Goal: Use online tool/utility: Utilize a website feature to perform a specific function

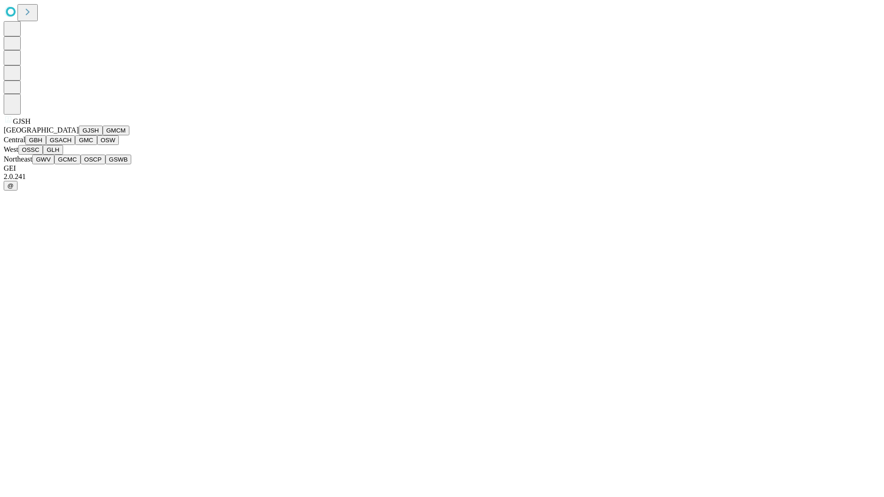
click at [79, 135] on button "GJSH" at bounding box center [91, 131] width 24 height 10
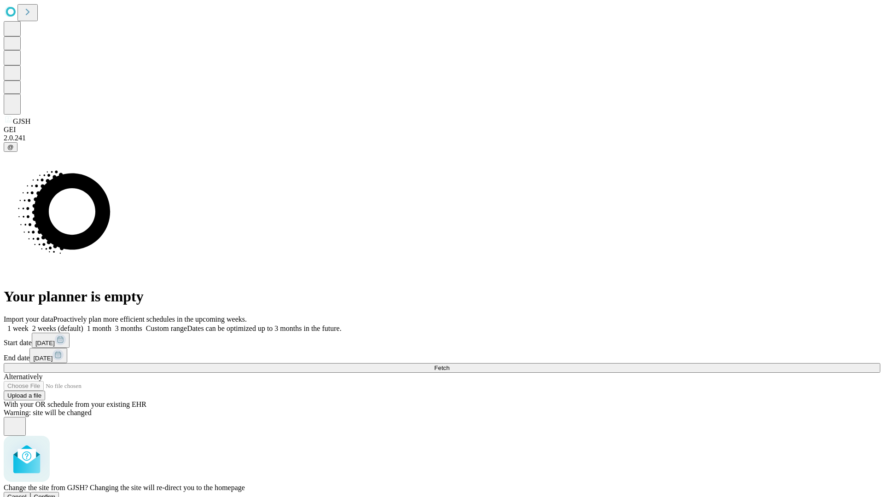
click at [56, 494] on span "Confirm" at bounding box center [45, 497] width 22 height 7
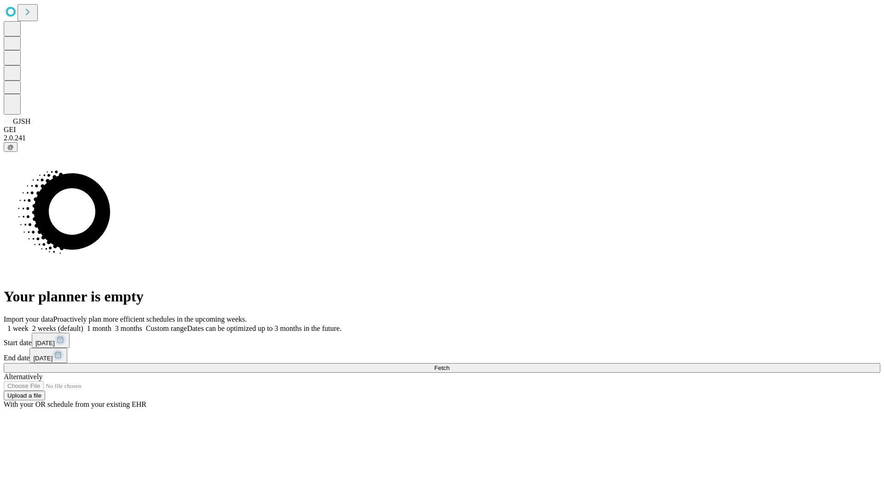
click at [29, 325] on label "1 week" at bounding box center [16, 329] width 25 height 8
click at [450, 365] on span "Fetch" at bounding box center [441, 368] width 15 height 7
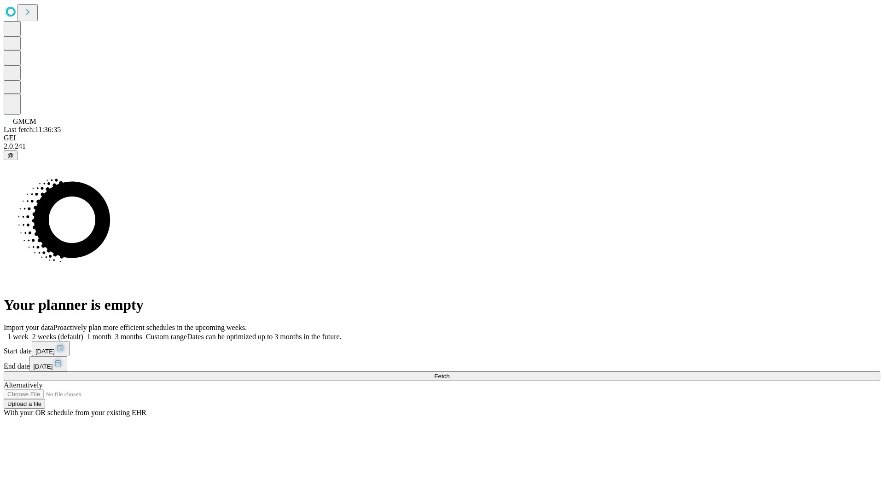
click at [29, 333] on label "1 week" at bounding box center [16, 337] width 25 height 8
click at [450, 373] on span "Fetch" at bounding box center [441, 376] width 15 height 7
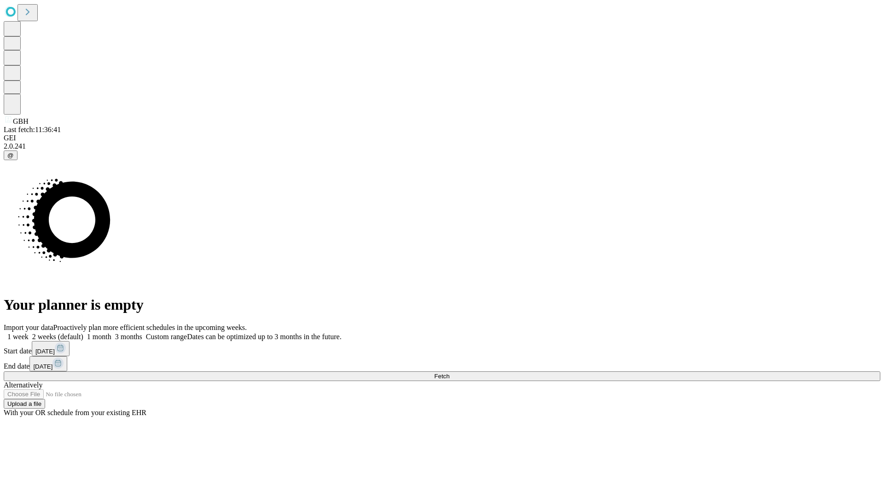
click at [450, 373] on span "Fetch" at bounding box center [441, 376] width 15 height 7
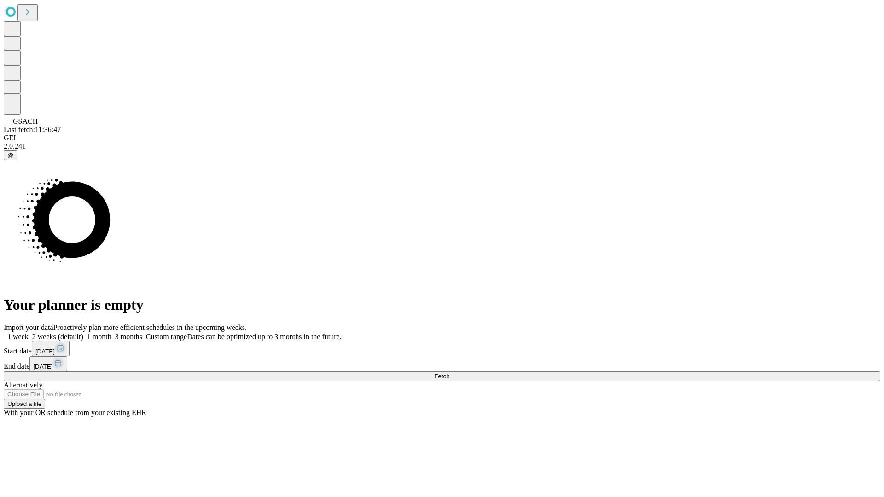
click at [29, 333] on label "1 week" at bounding box center [16, 337] width 25 height 8
click at [450, 373] on span "Fetch" at bounding box center [441, 376] width 15 height 7
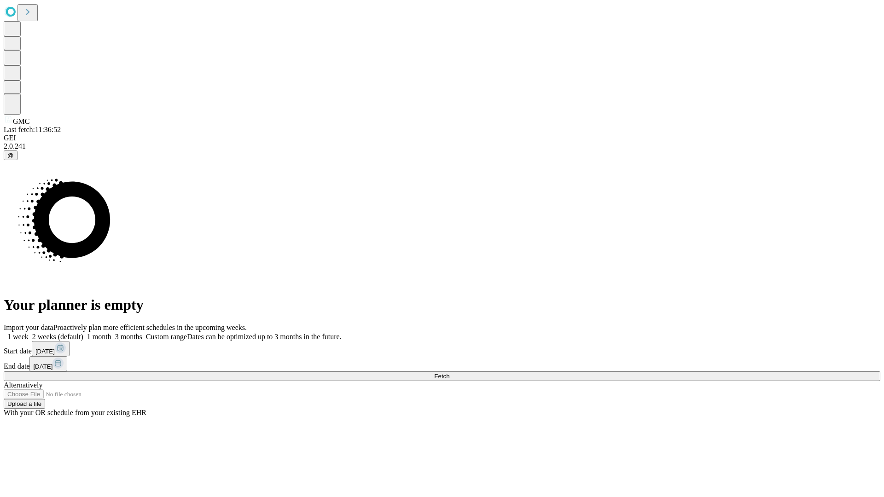
click at [29, 333] on label "1 week" at bounding box center [16, 337] width 25 height 8
click at [450, 373] on span "Fetch" at bounding box center [441, 376] width 15 height 7
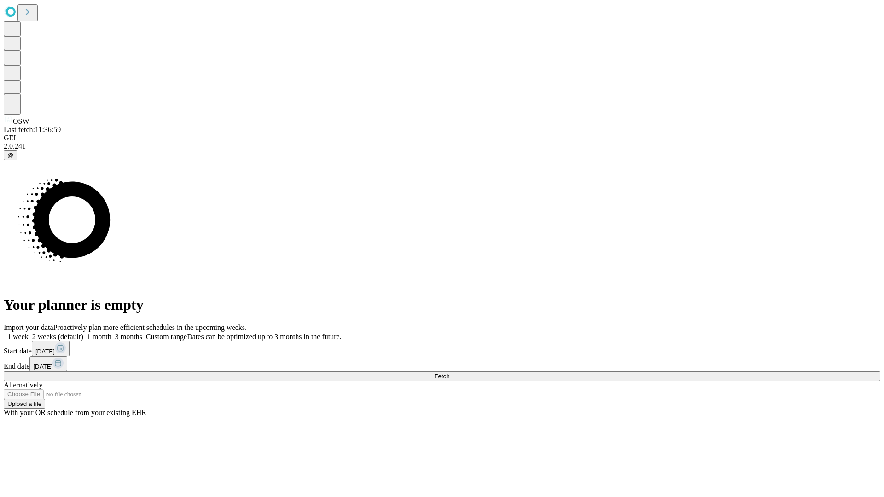
click at [29, 333] on label "1 week" at bounding box center [16, 337] width 25 height 8
click at [450, 373] on span "Fetch" at bounding box center [441, 376] width 15 height 7
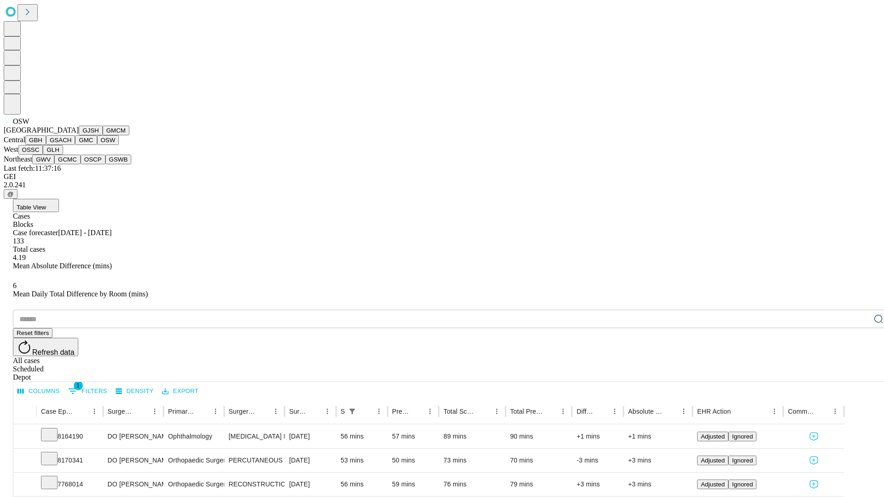
click at [43, 155] on button "OSSC" at bounding box center [30, 150] width 25 height 10
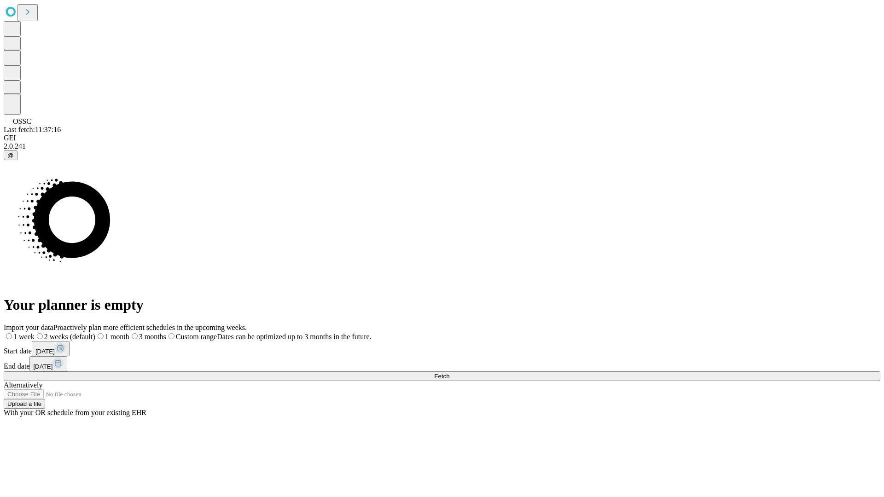
click at [35, 333] on label "1 week" at bounding box center [19, 337] width 31 height 8
click at [450, 373] on span "Fetch" at bounding box center [441, 376] width 15 height 7
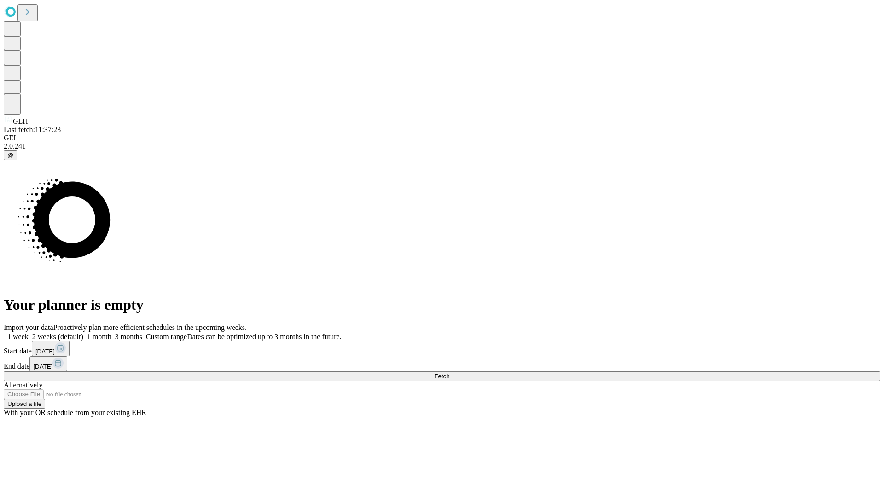
click at [29, 333] on label "1 week" at bounding box center [16, 337] width 25 height 8
click at [450, 373] on span "Fetch" at bounding box center [441, 376] width 15 height 7
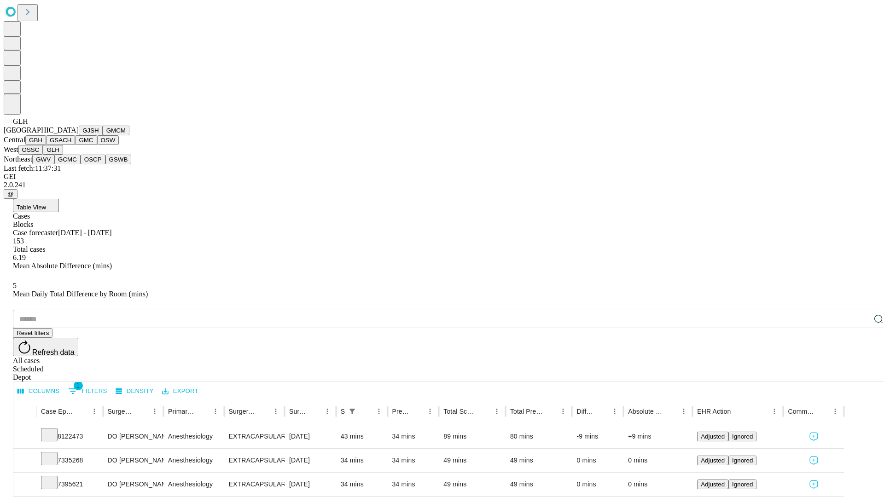
click at [54, 164] on button "GWV" at bounding box center [43, 160] width 22 height 10
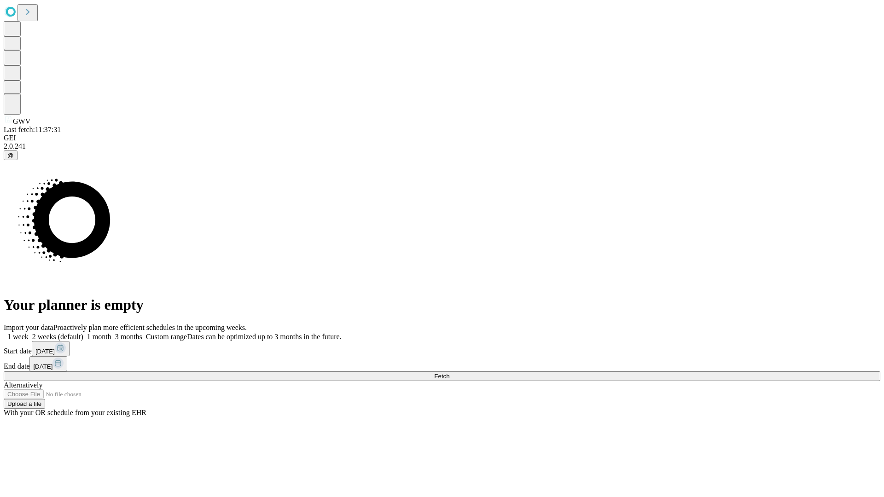
click at [29, 333] on label "1 week" at bounding box center [16, 337] width 25 height 8
click at [450, 373] on span "Fetch" at bounding box center [441, 376] width 15 height 7
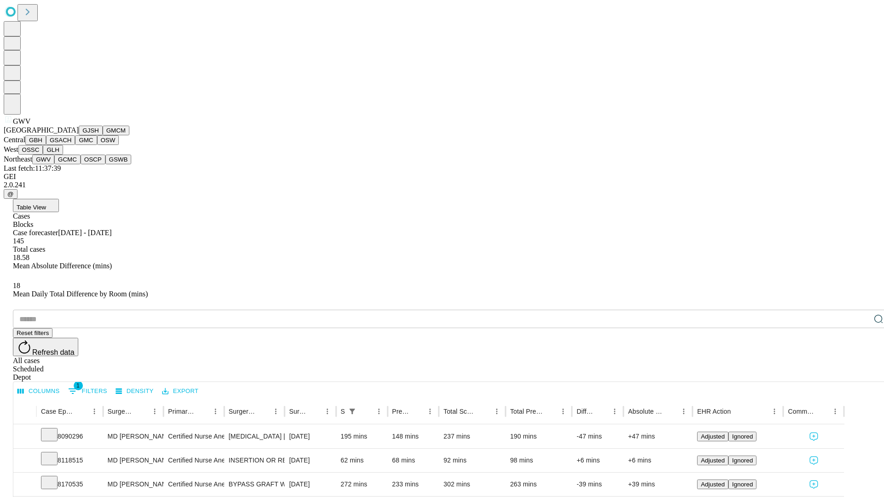
click at [71, 164] on button "GCMC" at bounding box center [67, 160] width 26 height 10
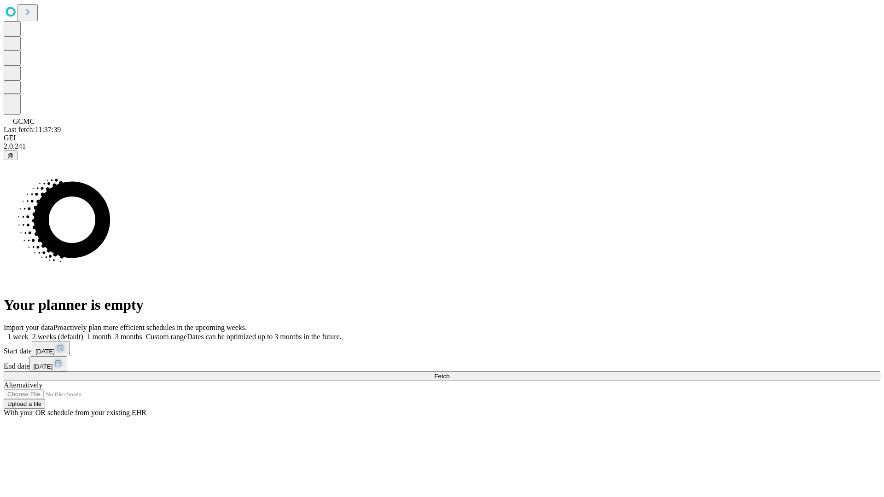
click at [29, 333] on label "1 week" at bounding box center [16, 337] width 25 height 8
click at [450, 373] on span "Fetch" at bounding box center [441, 376] width 15 height 7
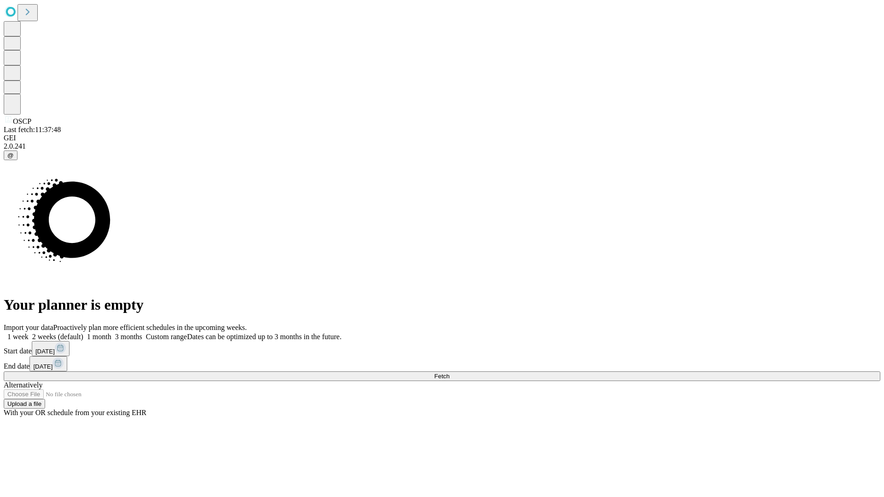
click at [29, 333] on label "1 week" at bounding box center [16, 337] width 25 height 8
click at [450, 373] on span "Fetch" at bounding box center [441, 376] width 15 height 7
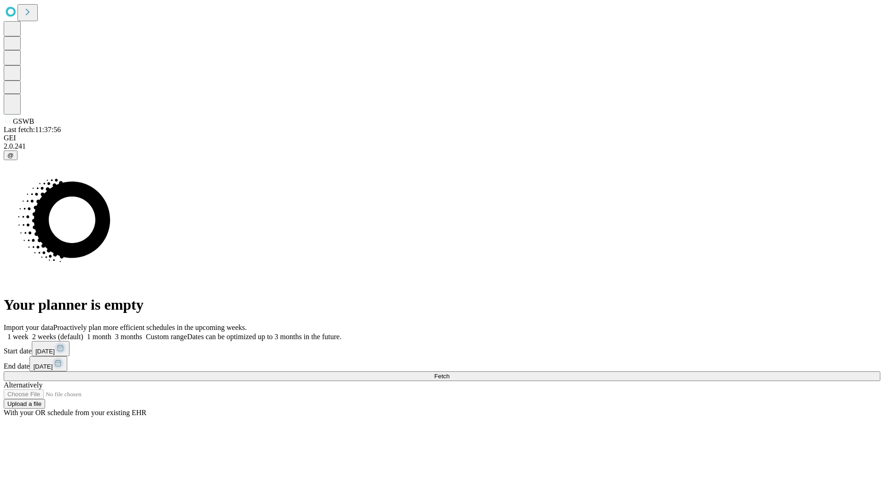
click at [29, 333] on label "1 week" at bounding box center [16, 337] width 25 height 8
click at [450, 373] on span "Fetch" at bounding box center [441, 376] width 15 height 7
